Goal: Information Seeking & Learning: Learn about a topic

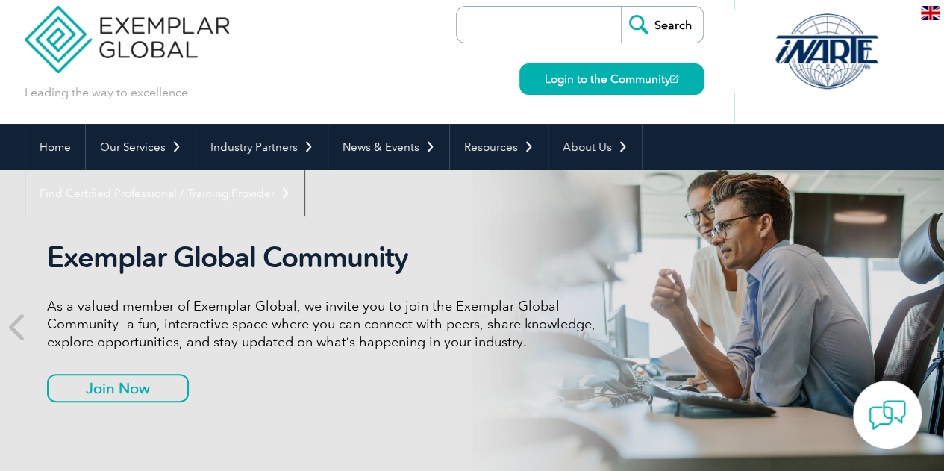
scroll to position [13, 0]
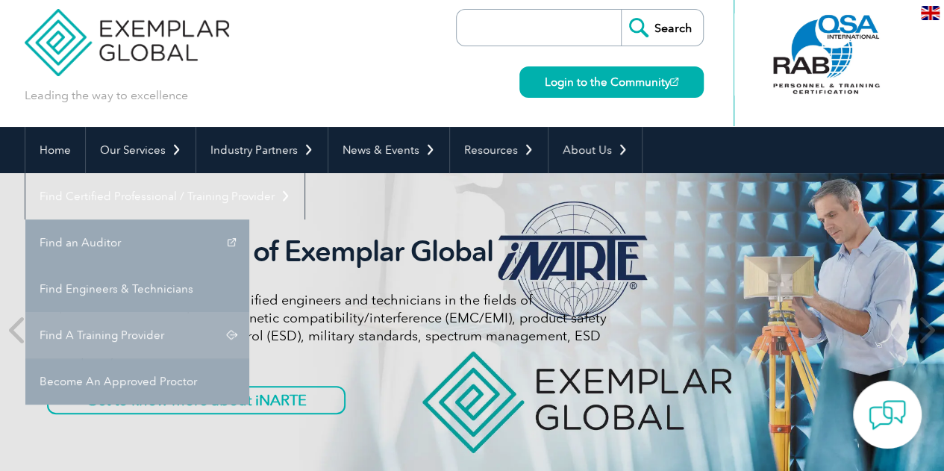
click at [249, 312] on link "Find A Training Provider" at bounding box center [137, 335] width 224 height 46
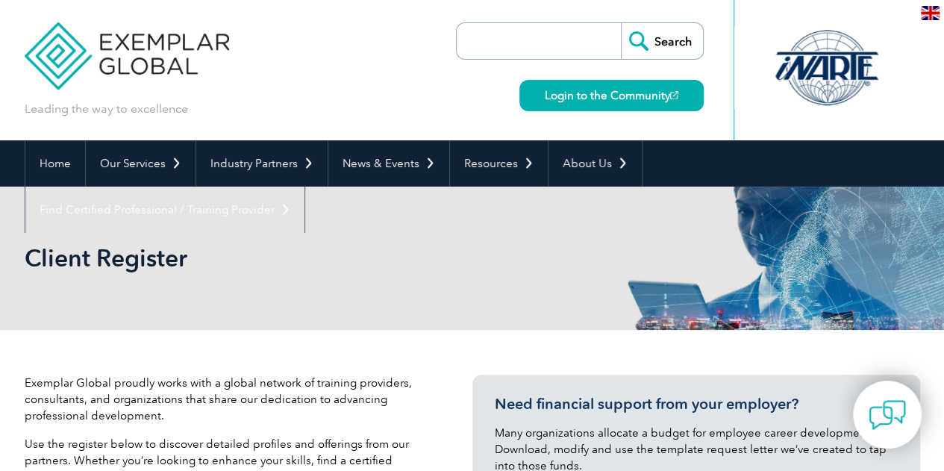
click at [739, 283] on div "Client Register" at bounding box center [473, 258] width 896 height 143
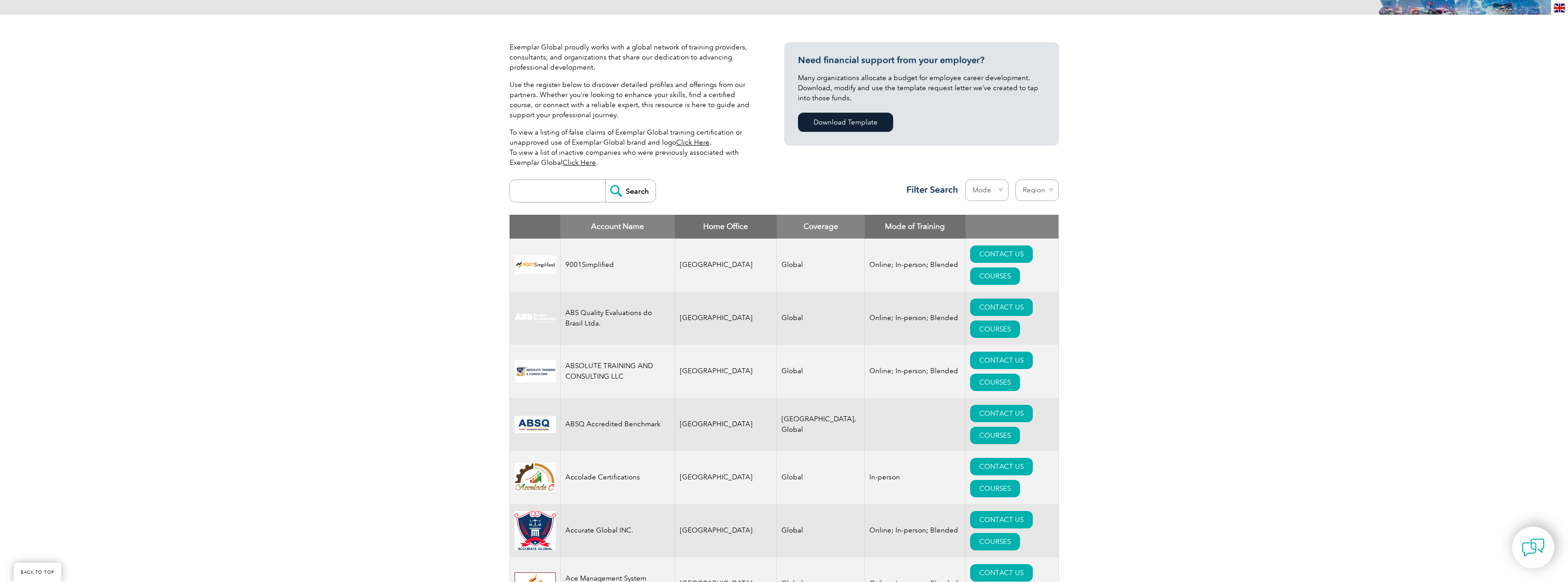
scroll to position [137, 0]
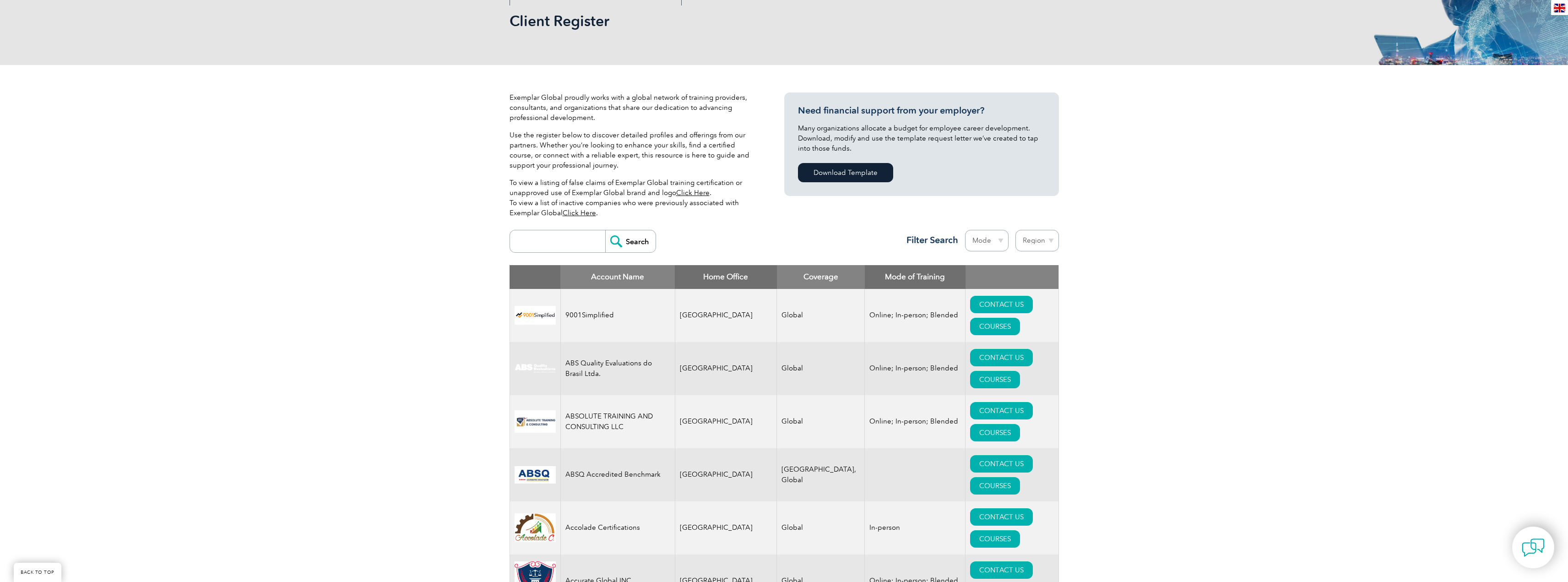
click at [579, 242] on select "Region [GEOGRAPHIC_DATA] [GEOGRAPHIC_DATA] [GEOGRAPHIC_DATA] [GEOGRAPHIC_DATA] …" at bounding box center [1037, 240] width 44 height 21
select select "[GEOGRAPHIC_DATA]"
click at [579, 230] on select "Region [GEOGRAPHIC_DATA] [GEOGRAPHIC_DATA] [GEOGRAPHIC_DATA] [GEOGRAPHIC_DATA] …" at bounding box center [1037, 240] width 44 height 21
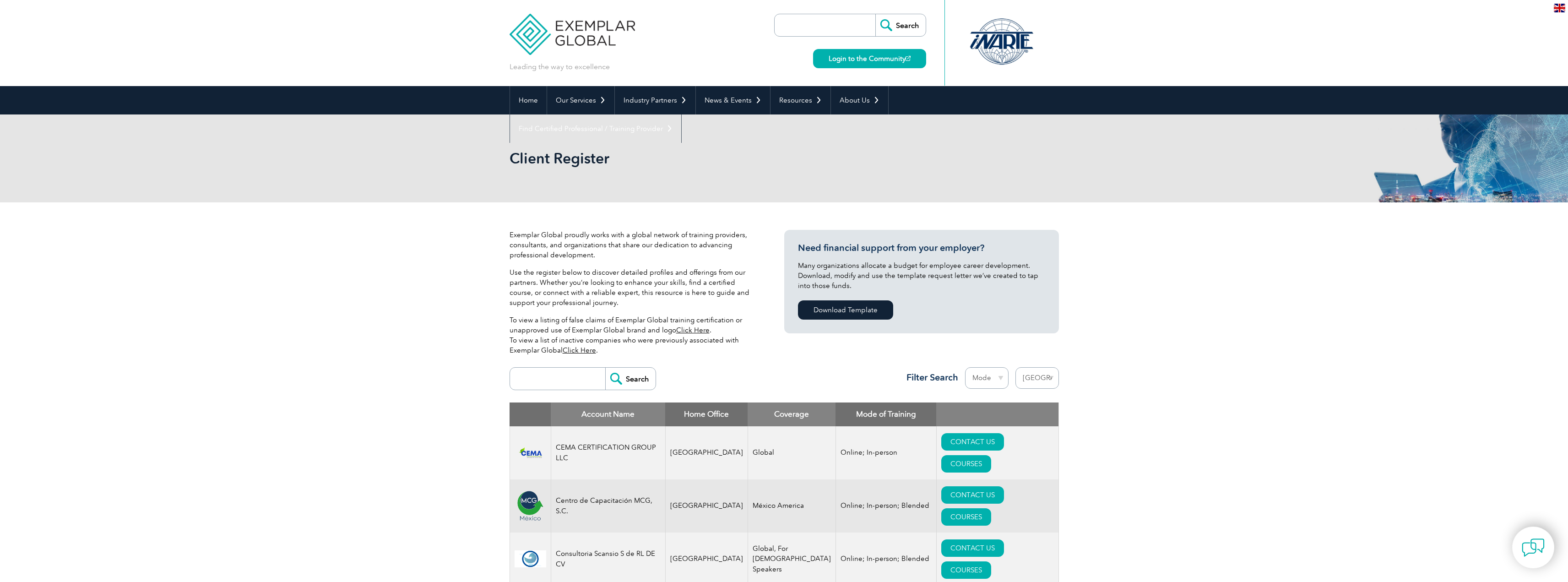
select select "[GEOGRAPHIC_DATA]"
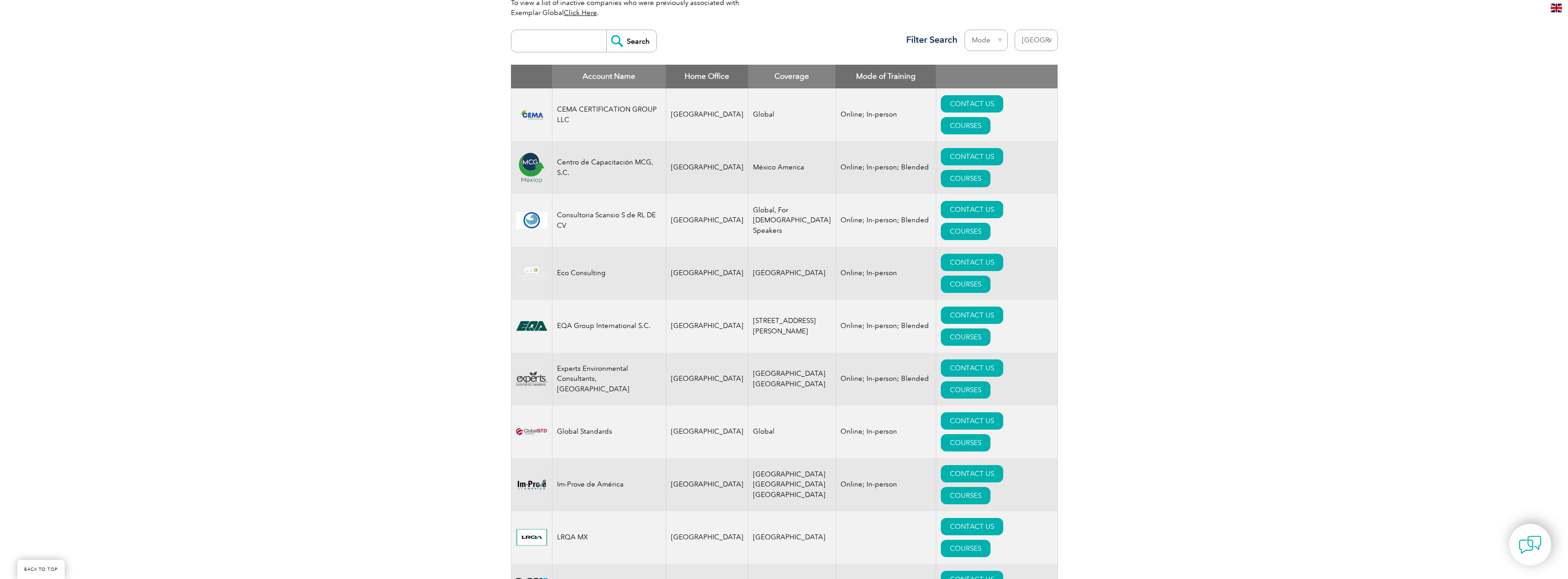
scroll to position [364, 0]
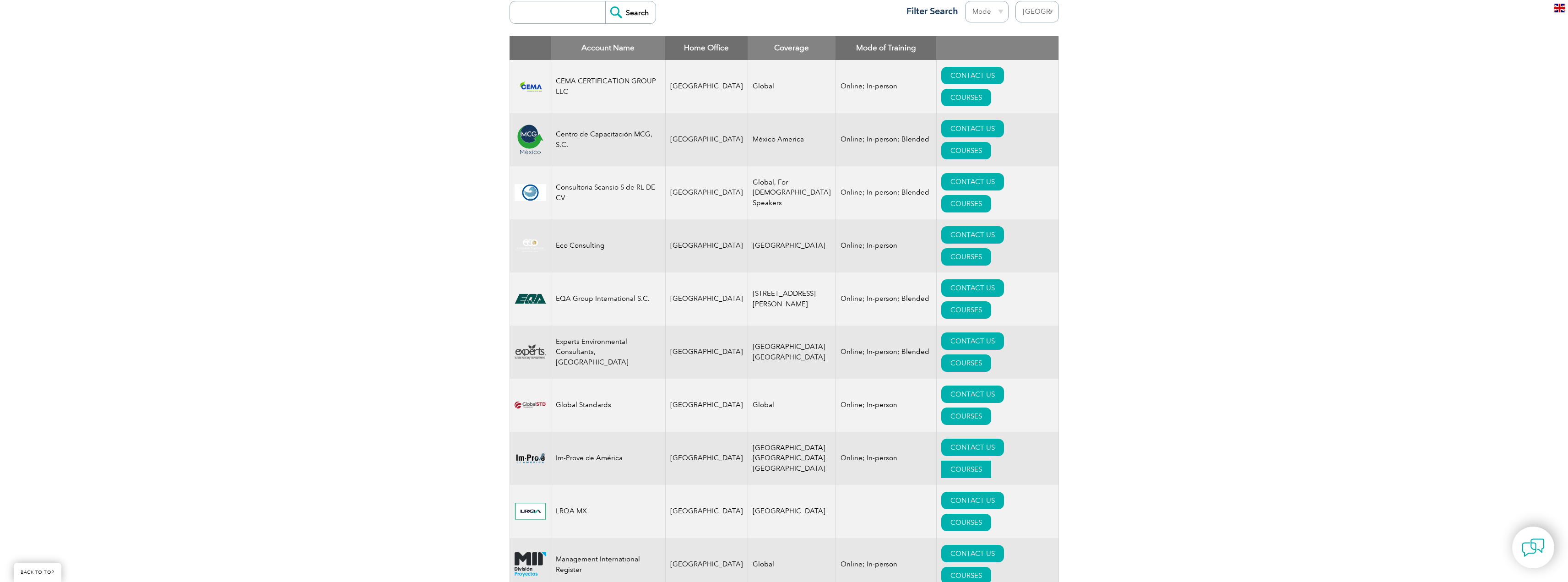
click at [991, 461] on link "COURSES" at bounding box center [966, 469] width 50 height 17
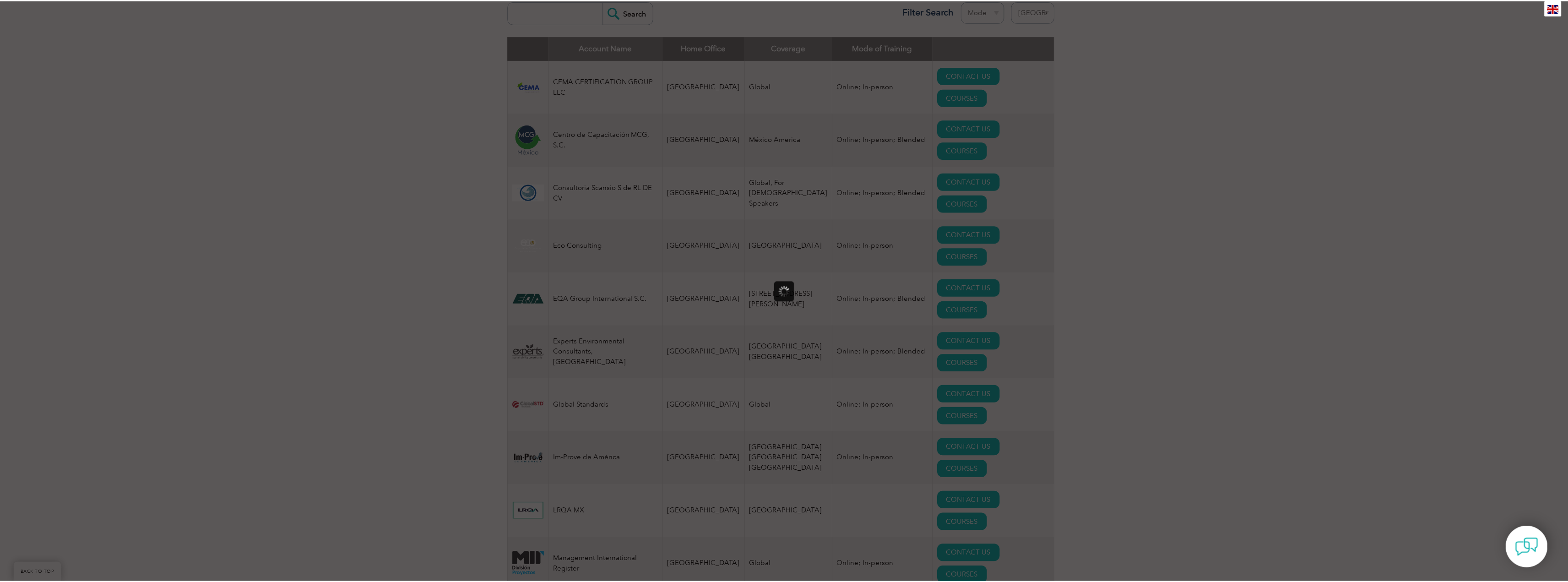
scroll to position [0, 0]
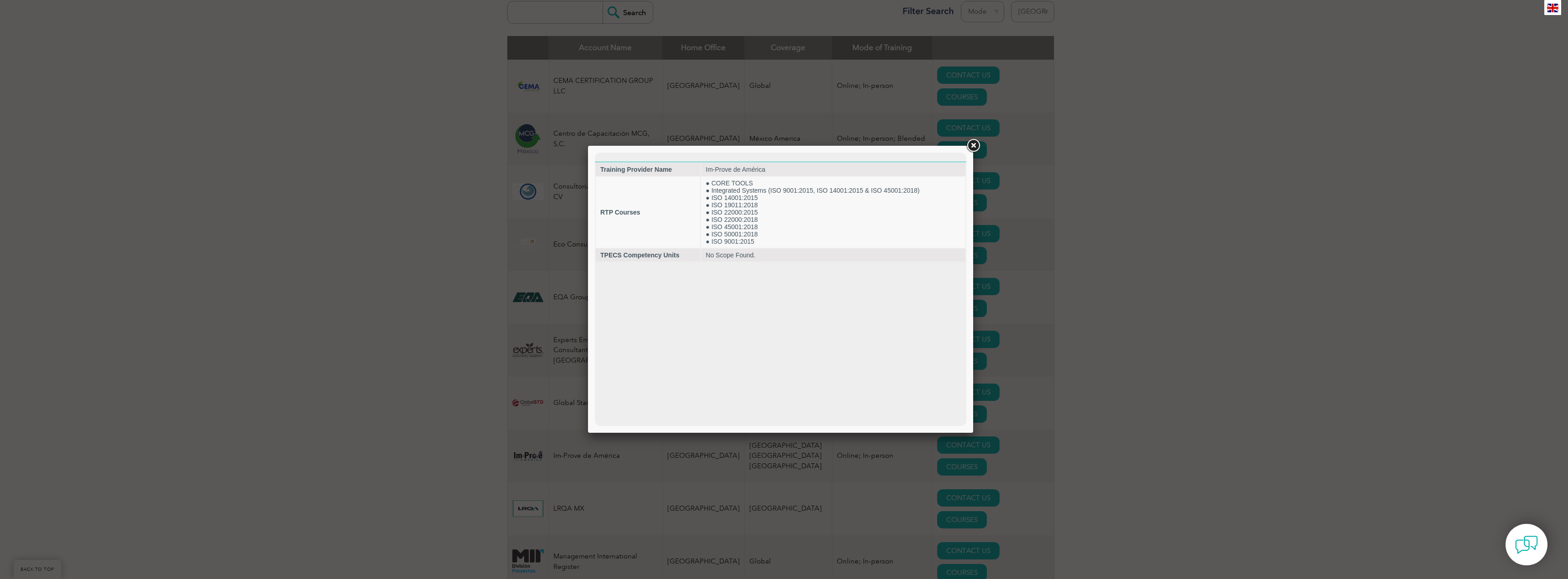
click at [974, 147] on link at bounding box center [973, 145] width 16 height 16
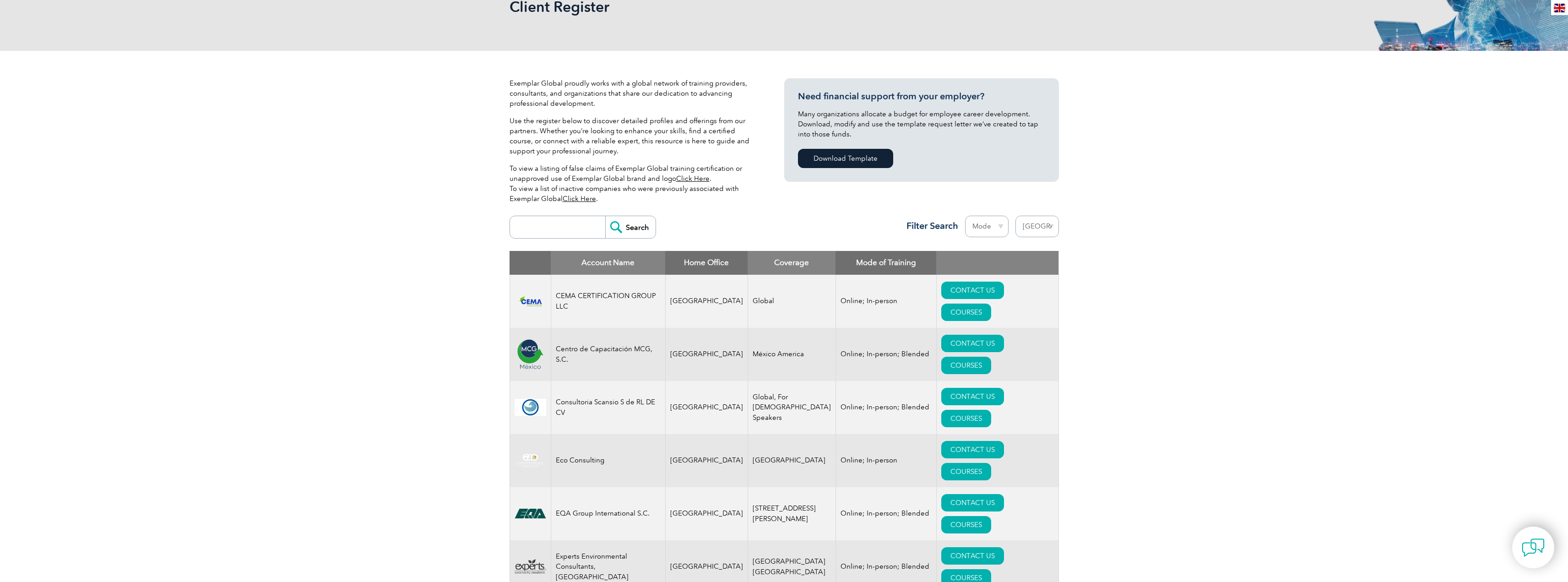
scroll to position [46, 0]
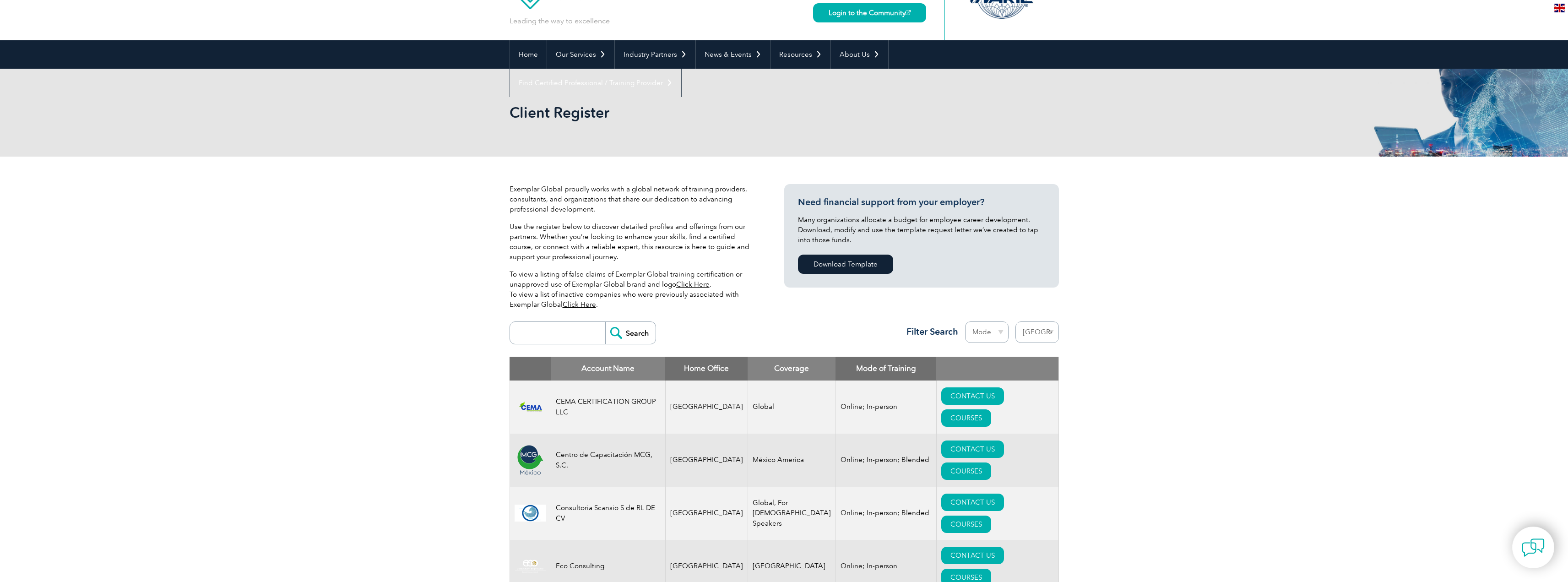
click at [986, 334] on select "Mode Online In-person Blended" at bounding box center [987, 332] width 44 height 21
click at [1038, 328] on select "Region [GEOGRAPHIC_DATA] [GEOGRAPHIC_DATA] [GEOGRAPHIC_DATA] [GEOGRAPHIC_DATA] …" at bounding box center [1037, 332] width 44 height 21
